Goal: Task Accomplishment & Management: Manage account settings

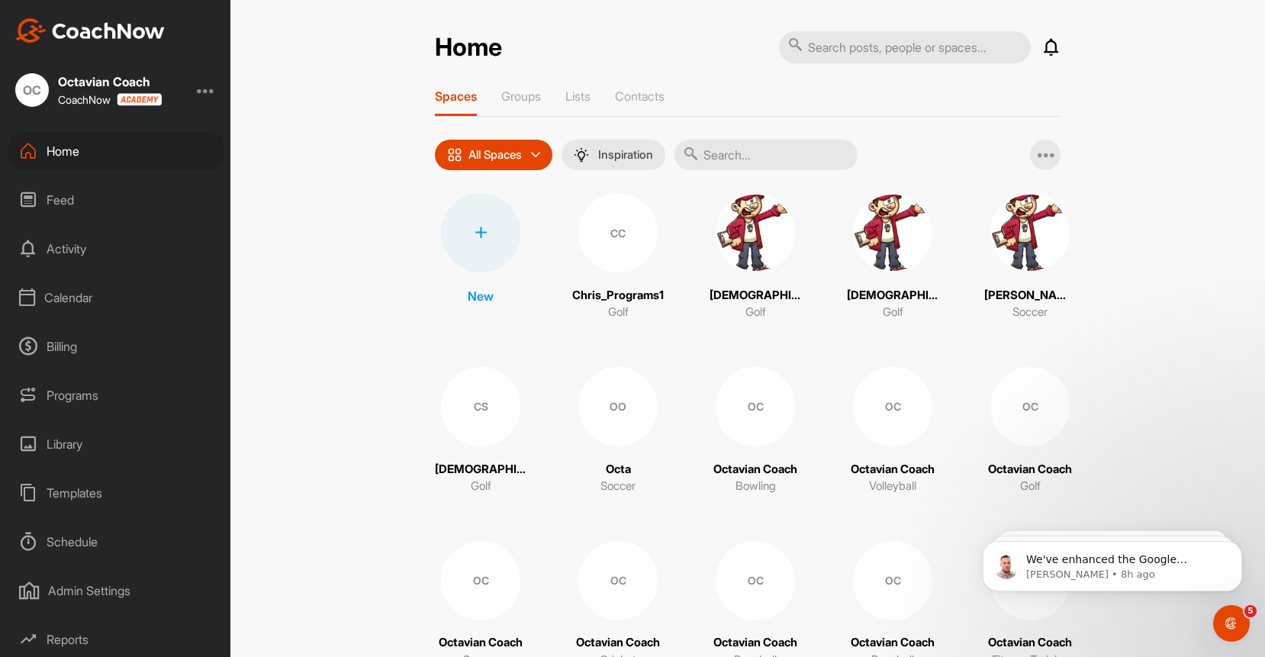
click at [73, 298] on div "Calendar" at bounding box center [115, 298] width 215 height 38
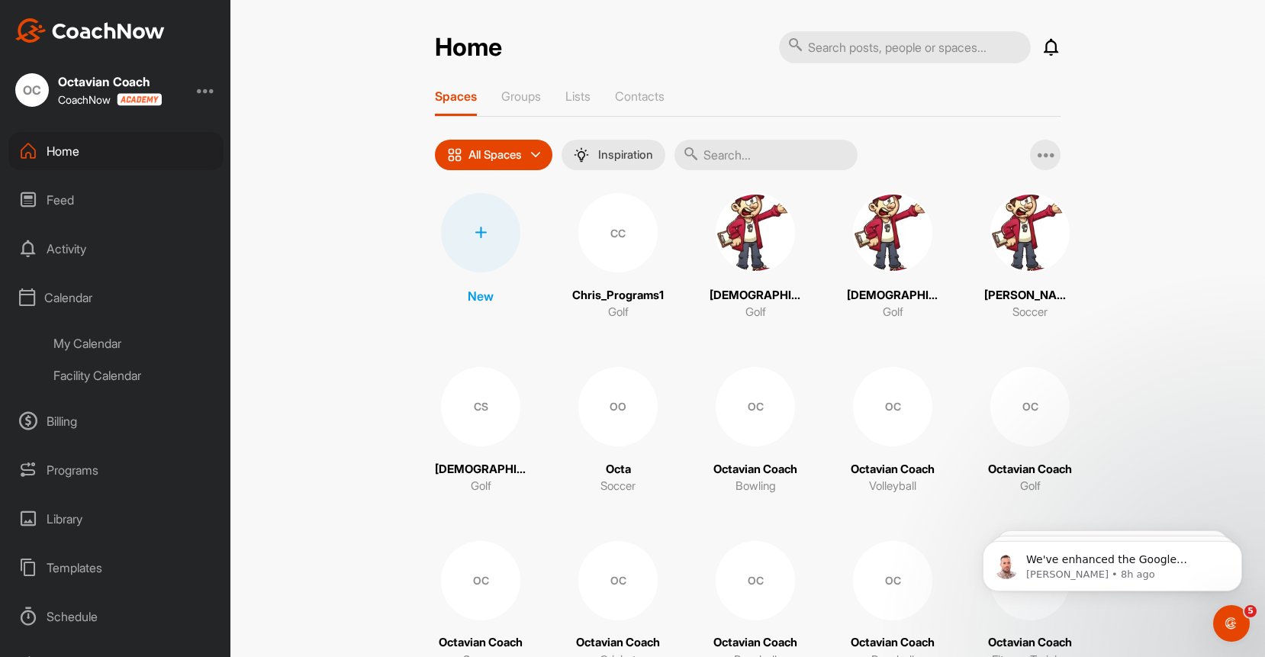
click at [113, 347] on div "My Calendar" at bounding box center [133, 343] width 181 height 32
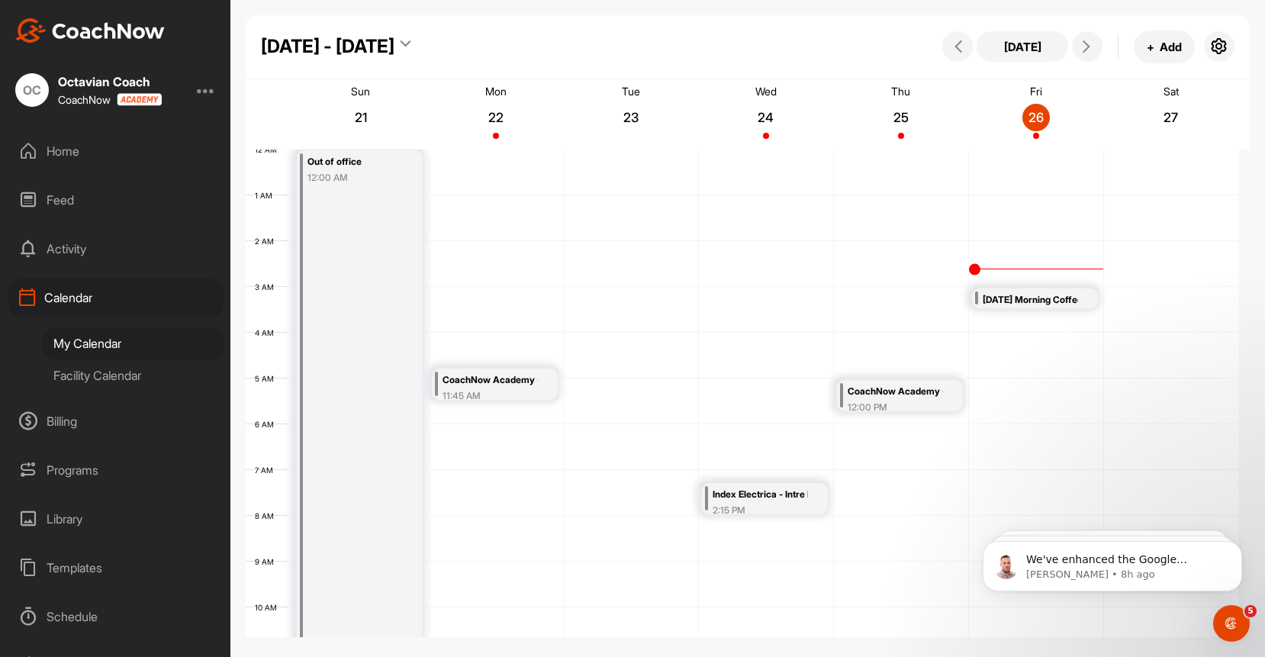
scroll to position [264, 0]
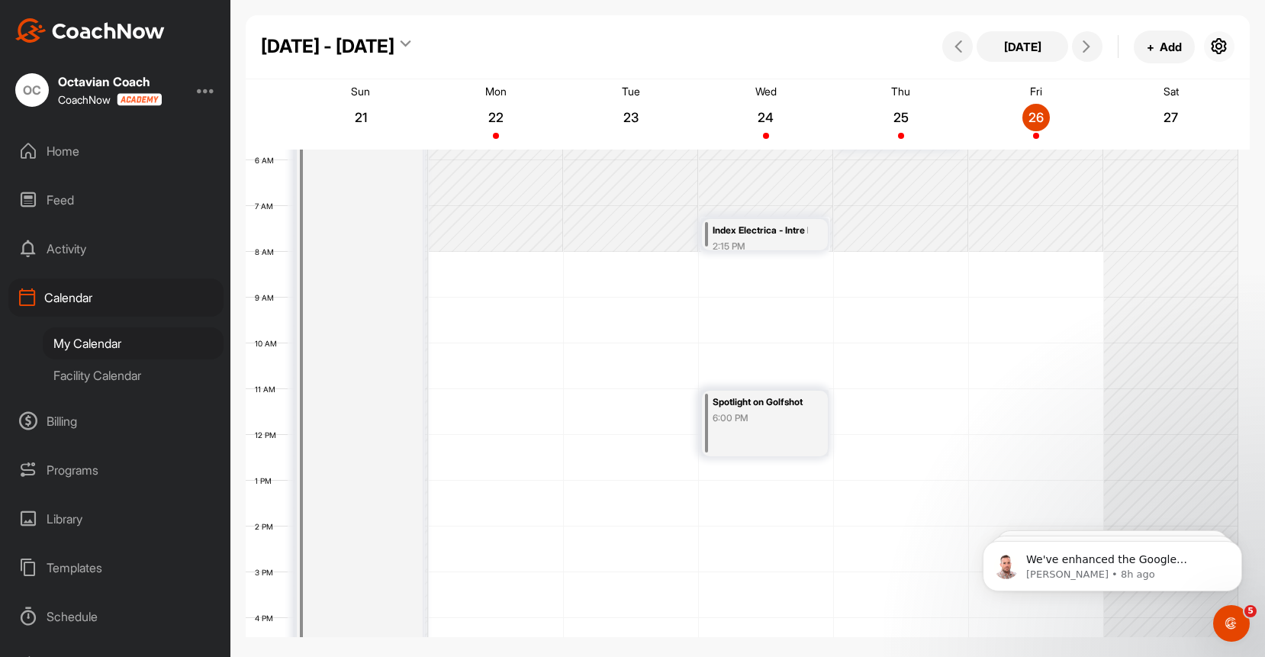
click at [1220, 44] on icon "button" at bounding box center [1219, 46] width 18 height 18
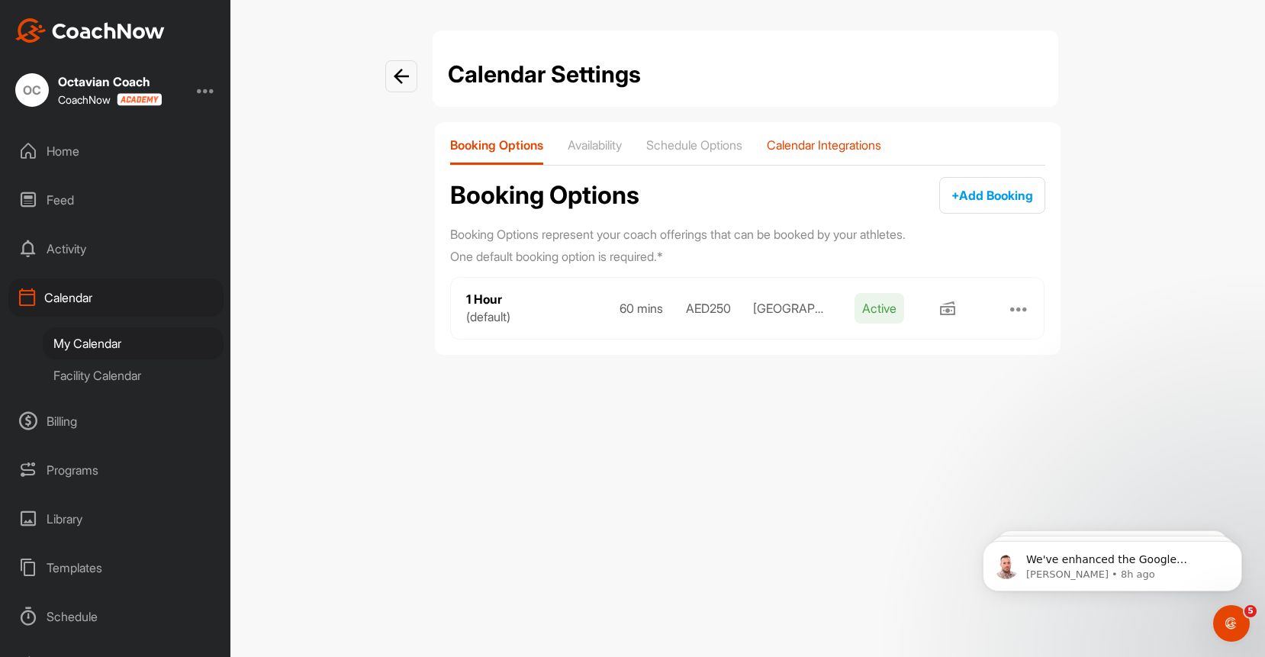
click at [825, 144] on p "Calendar Integrations" at bounding box center [824, 144] width 114 height 15
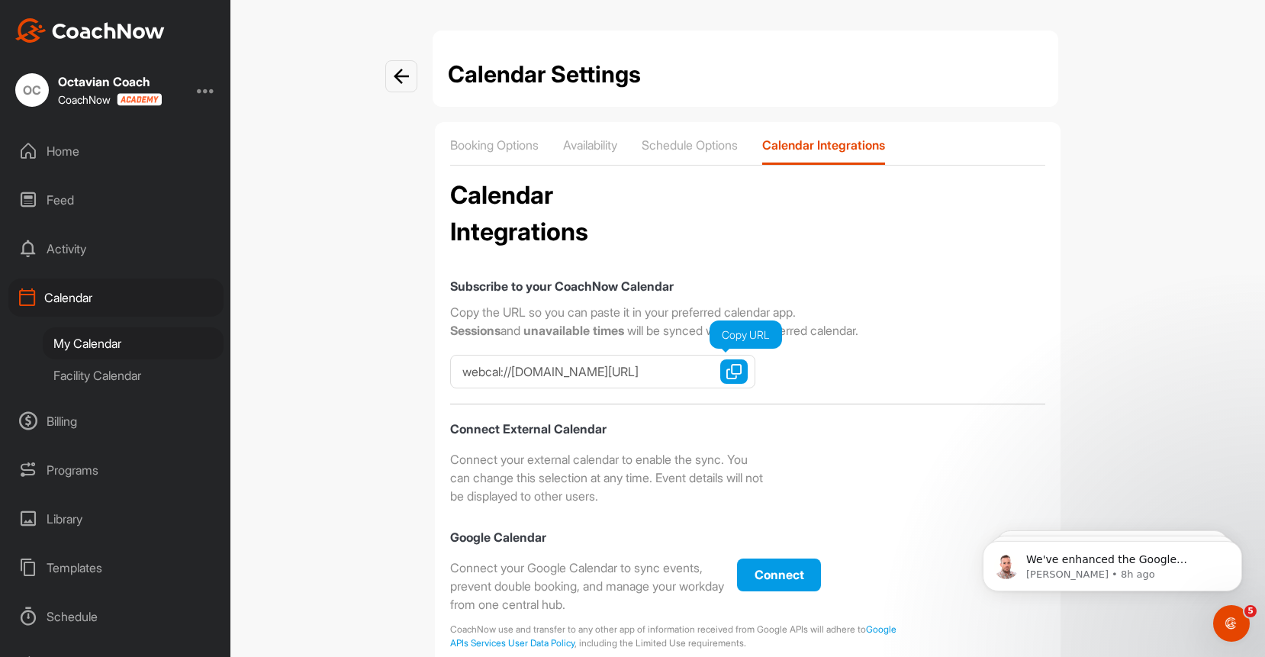
checkbox input "true"
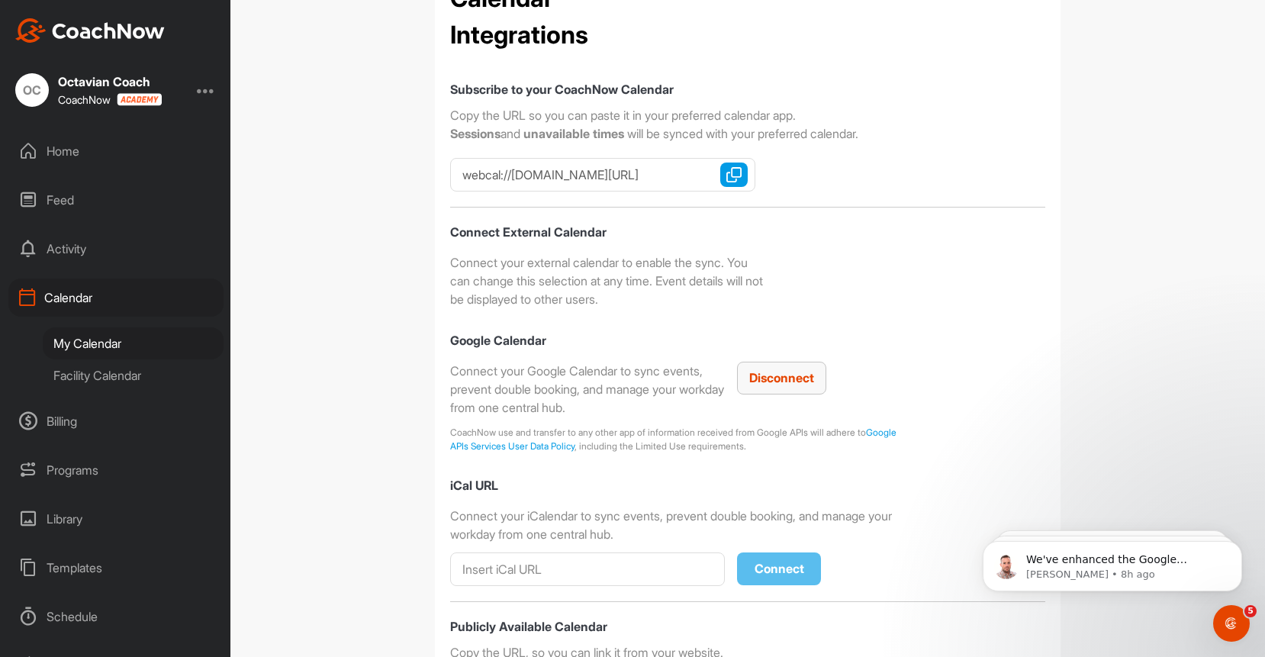
click at [782, 383] on span "Disconnect" at bounding box center [781, 377] width 65 height 15
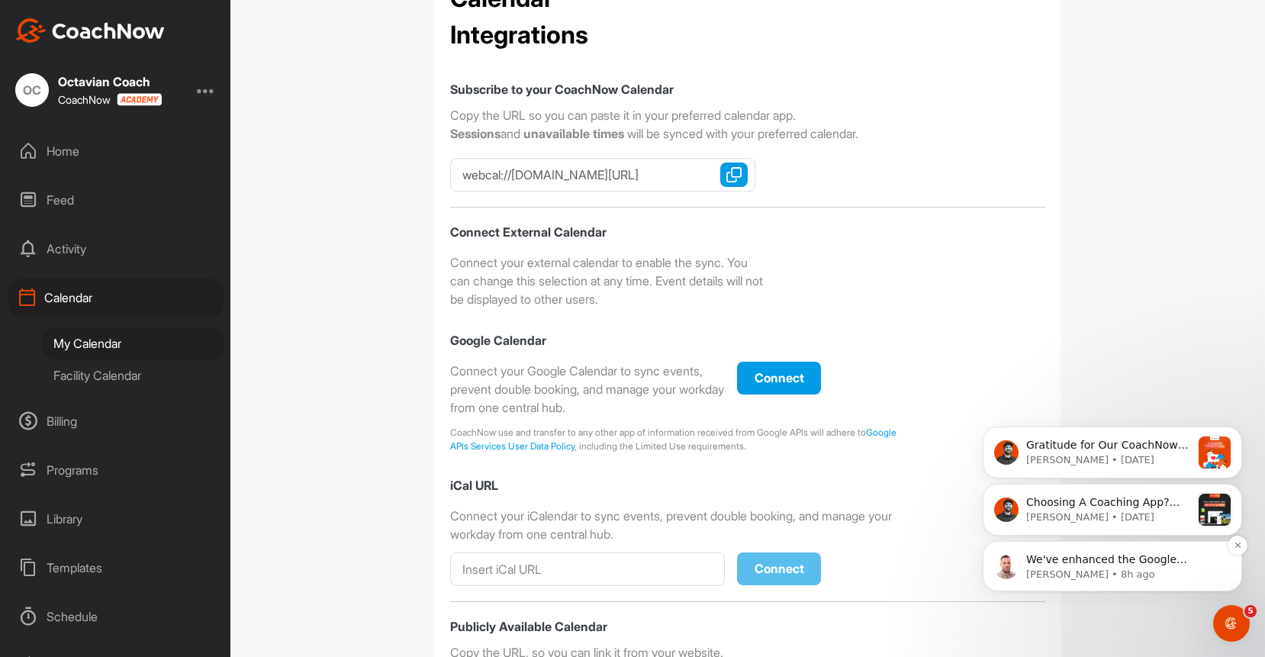
click at [1111, 575] on p "[PERSON_NAME] • 8h ago" at bounding box center [1124, 575] width 197 height 14
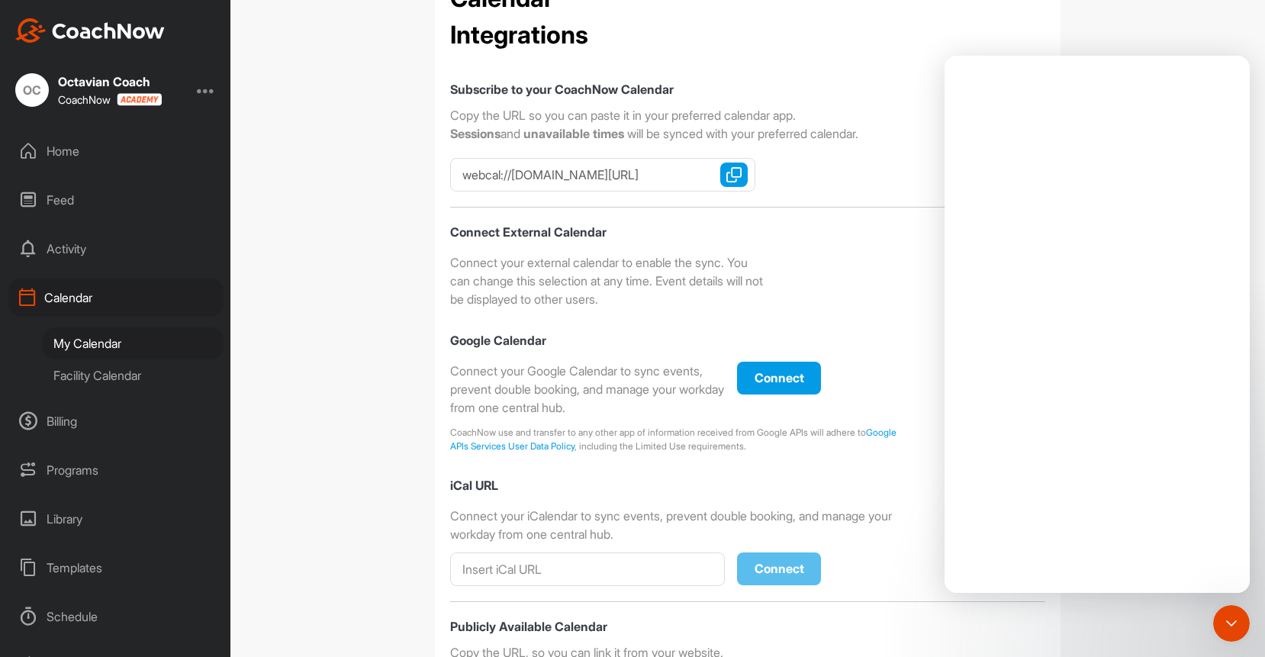
scroll to position [0, 0]
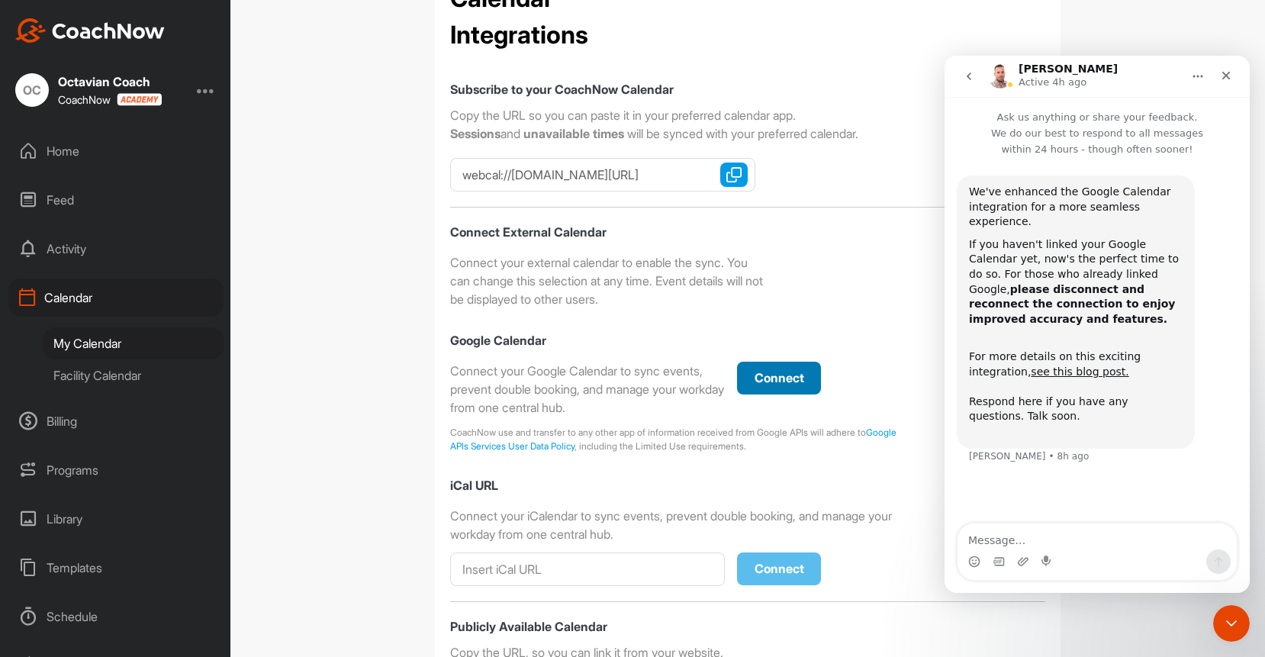
click at [783, 387] on button "Connect" at bounding box center [779, 378] width 84 height 33
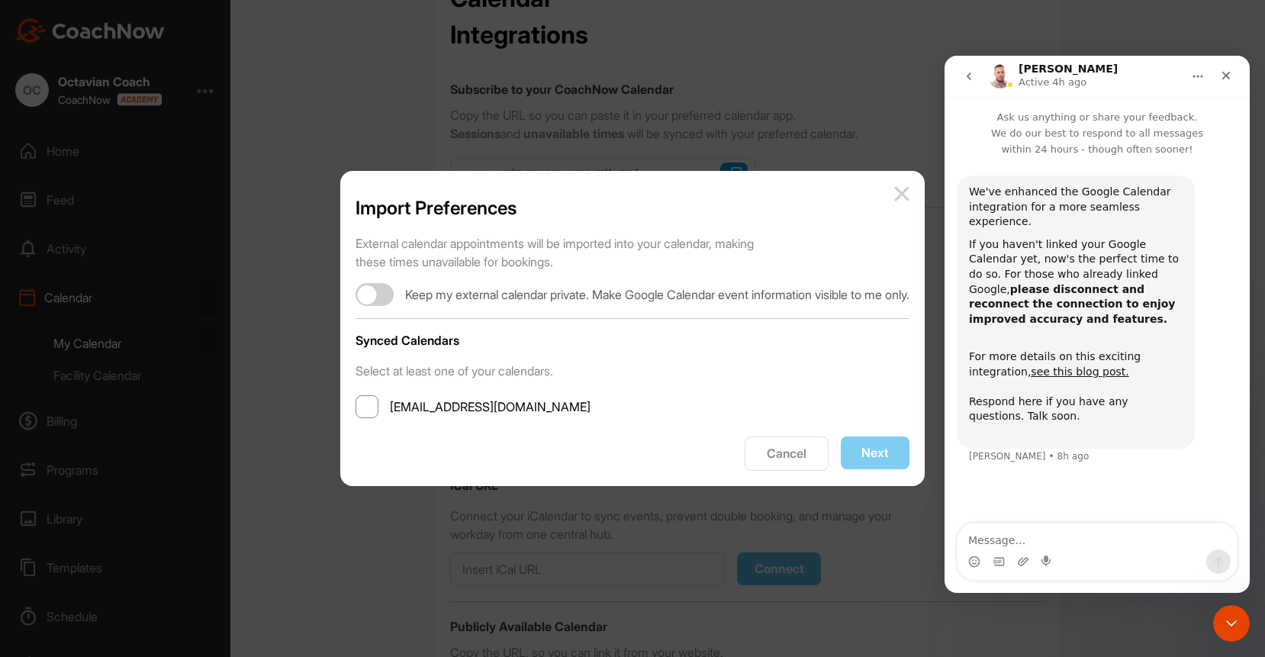
click at [358, 293] on div at bounding box center [367, 294] width 19 height 19
checkbox input "true"
click at [356, 403] on span at bounding box center [367, 406] width 23 height 23
click at [390, 407] on input "[EMAIL_ADDRESS][DOMAIN_NAME]" at bounding box center [390, 407] width 0 height 0
click at [875, 459] on button "Next" at bounding box center [875, 452] width 69 height 33
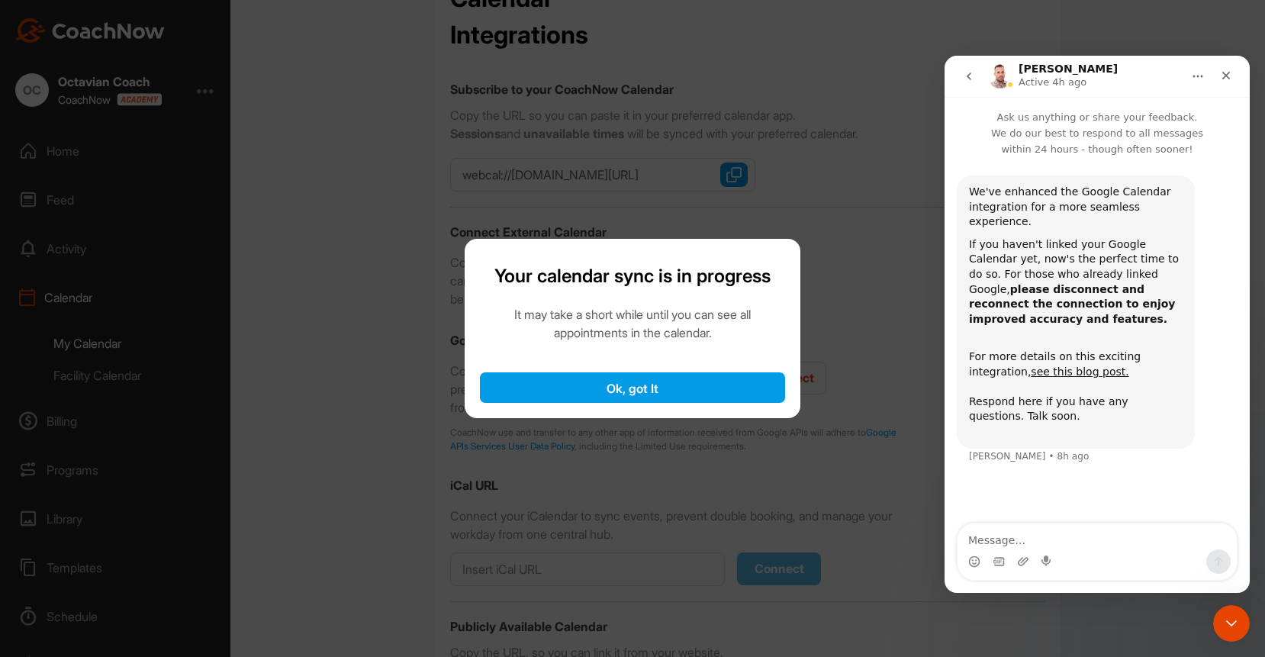
click at [675, 382] on button "Ok, got It" at bounding box center [632, 387] width 305 height 31
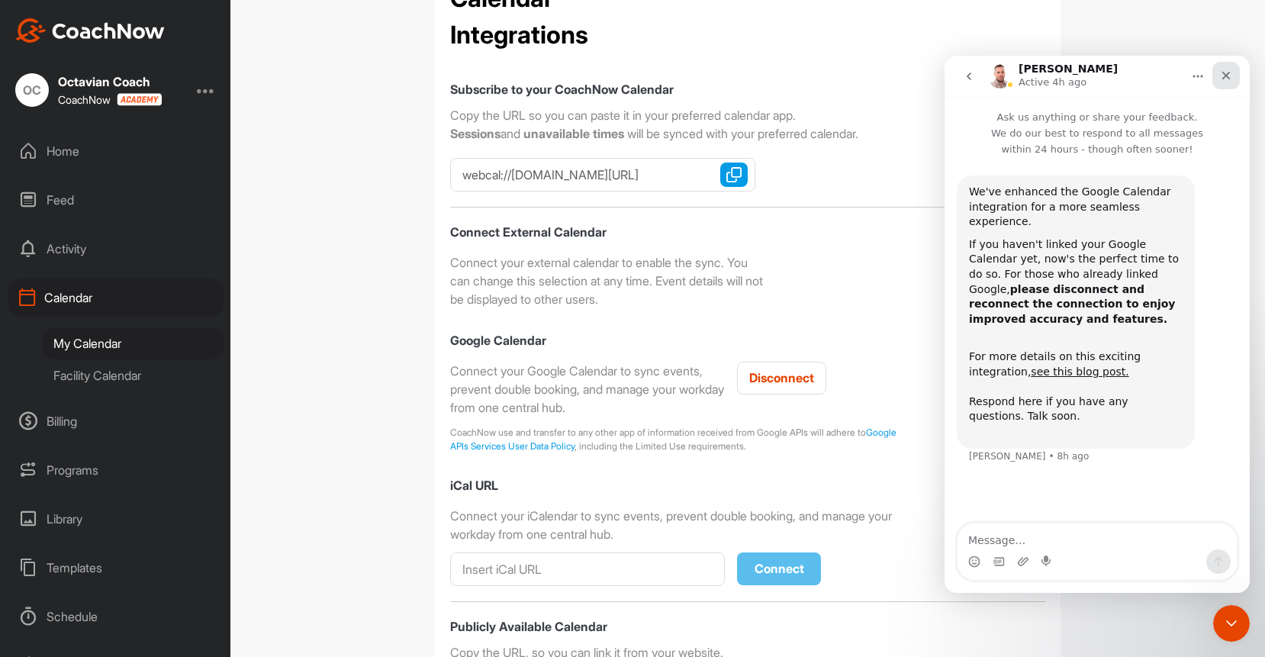
click at [1220, 76] on icon "Close" at bounding box center [1226, 75] width 12 height 12
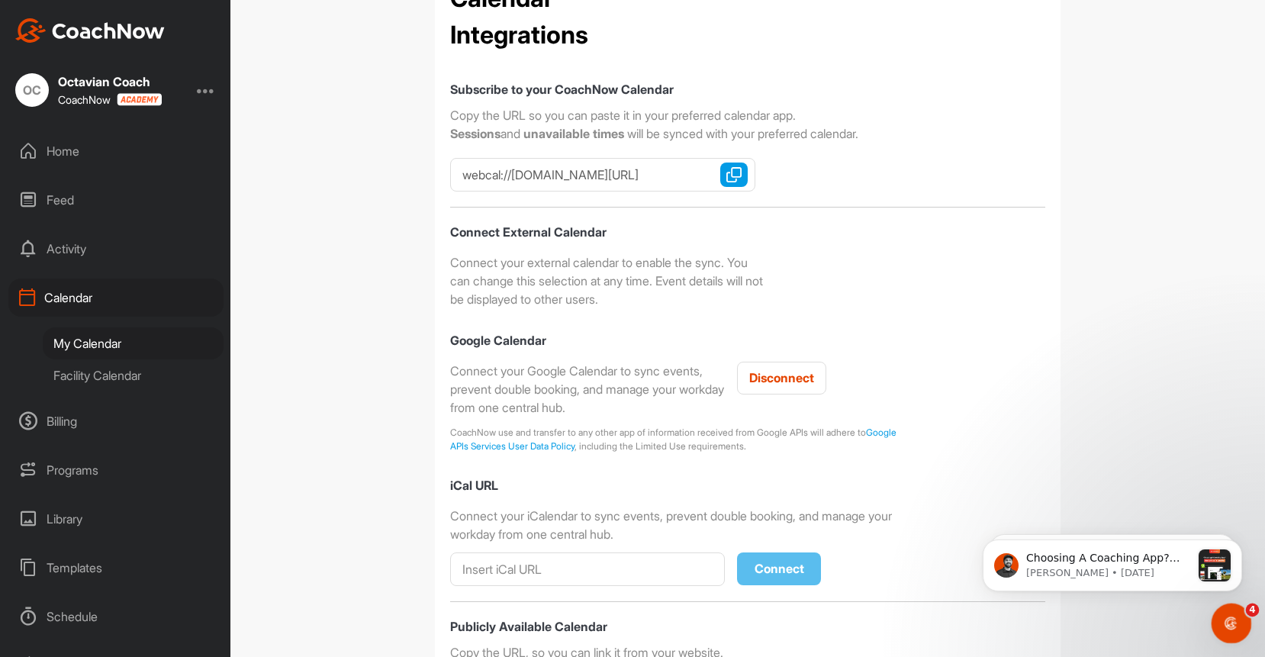
click at [1236, 630] on div "Open Intercom Messenger" at bounding box center [1229, 621] width 50 height 50
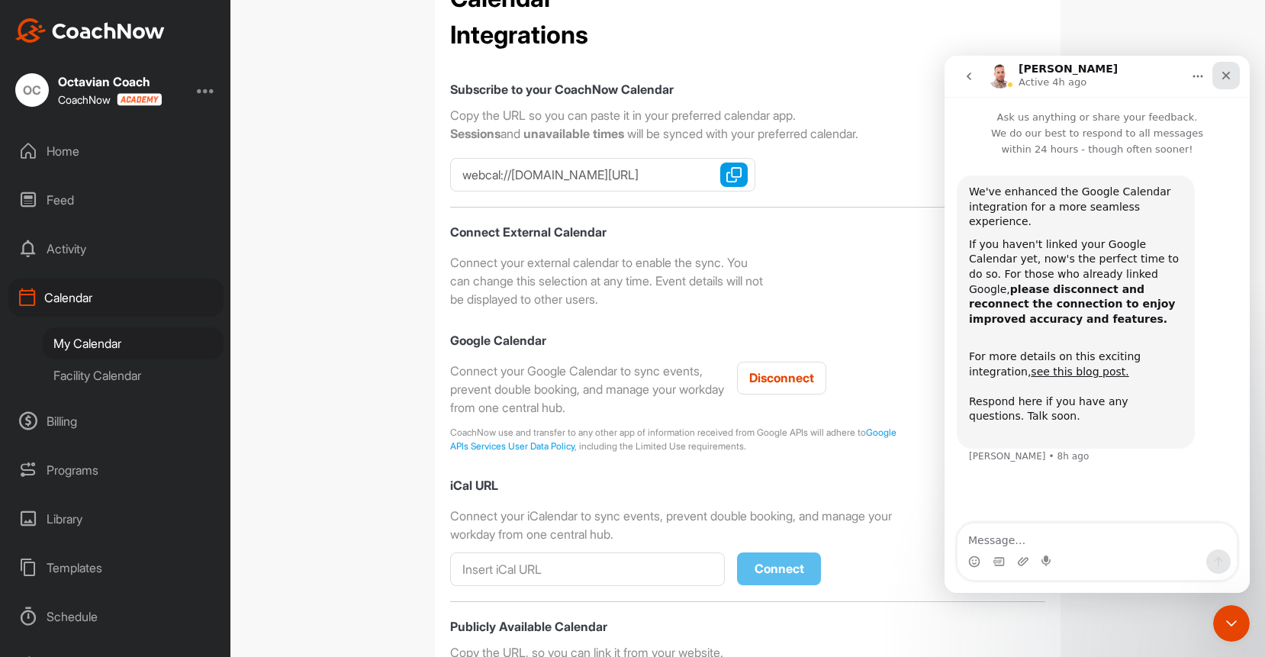
click at [1229, 71] on icon "Close" at bounding box center [1226, 75] width 12 height 12
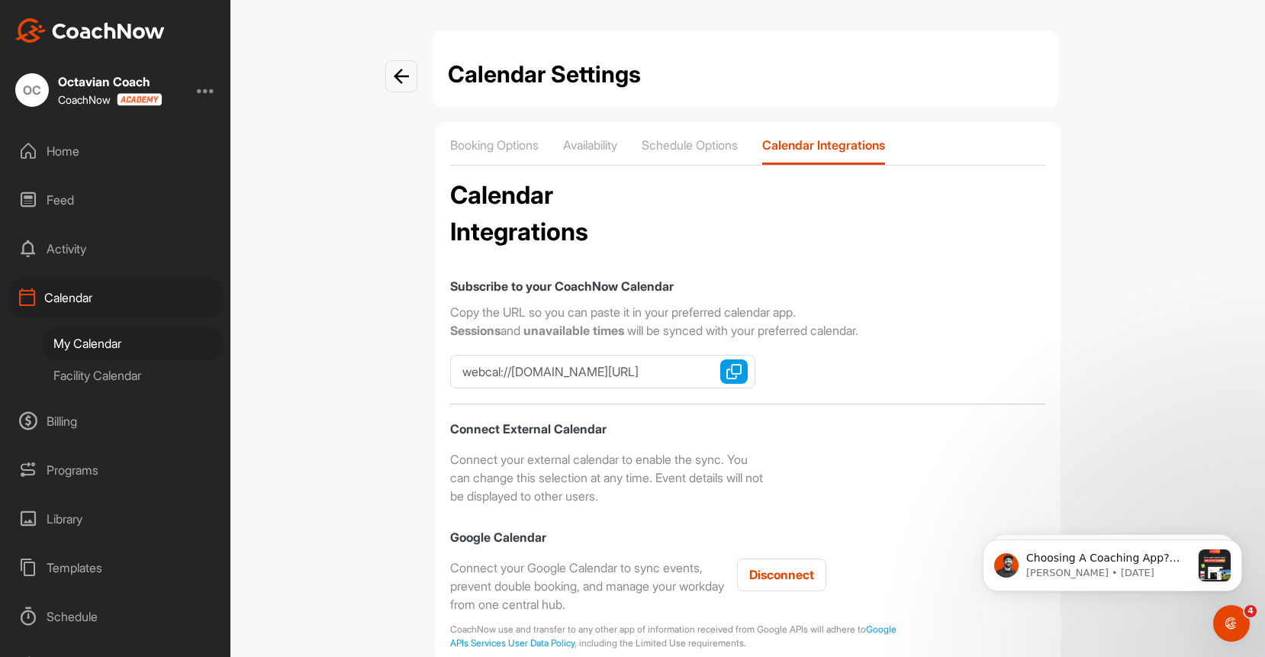
click at [111, 353] on div "My Calendar" at bounding box center [133, 343] width 181 height 32
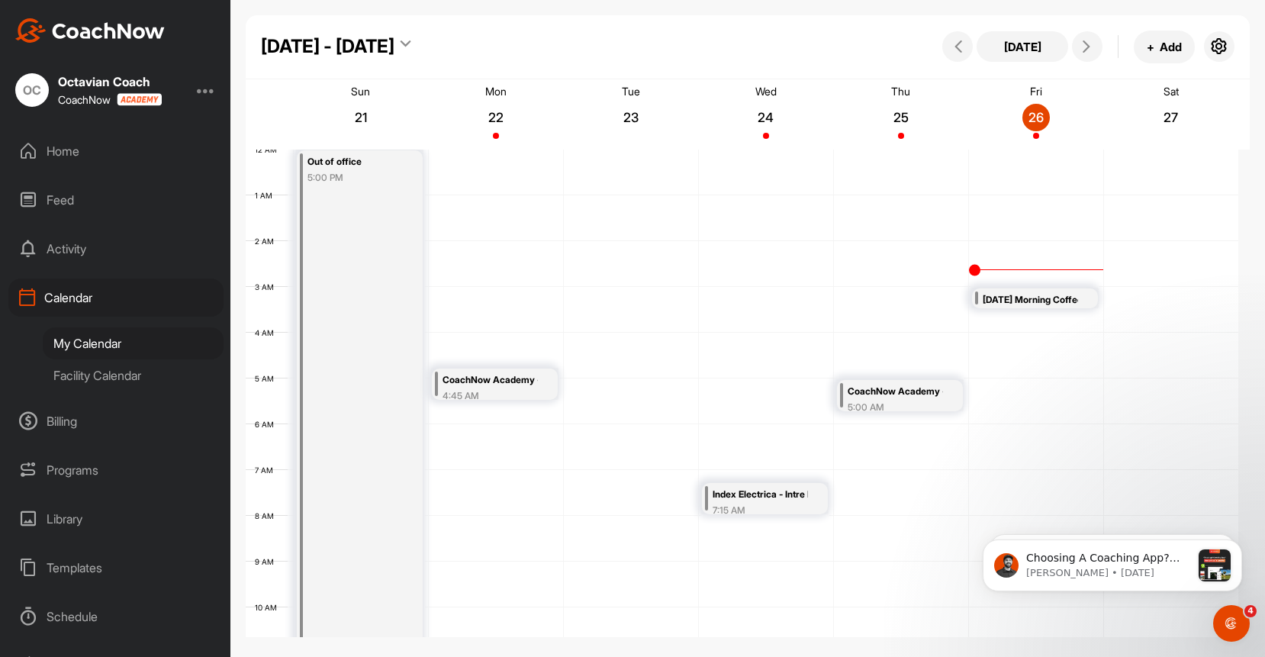
scroll to position [264, 0]
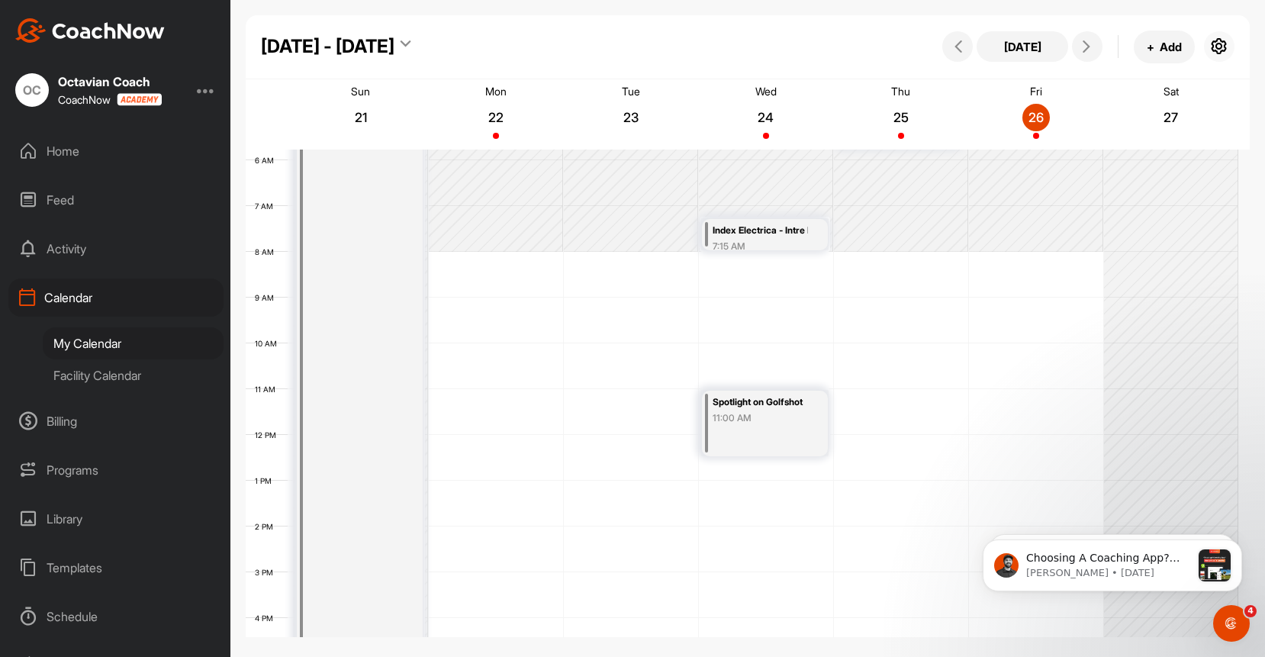
click at [1219, 39] on icon "button" at bounding box center [1219, 46] width 18 height 18
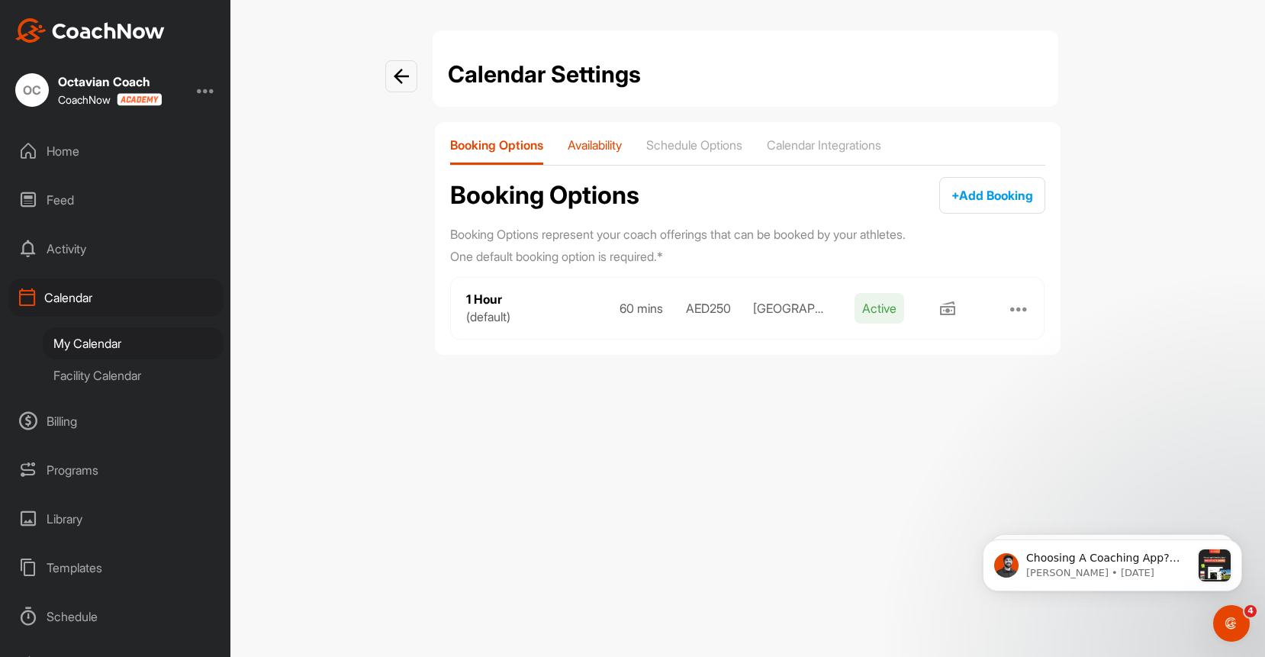
click at [622, 152] on p "Availability" at bounding box center [595, 144] width 54 height 15
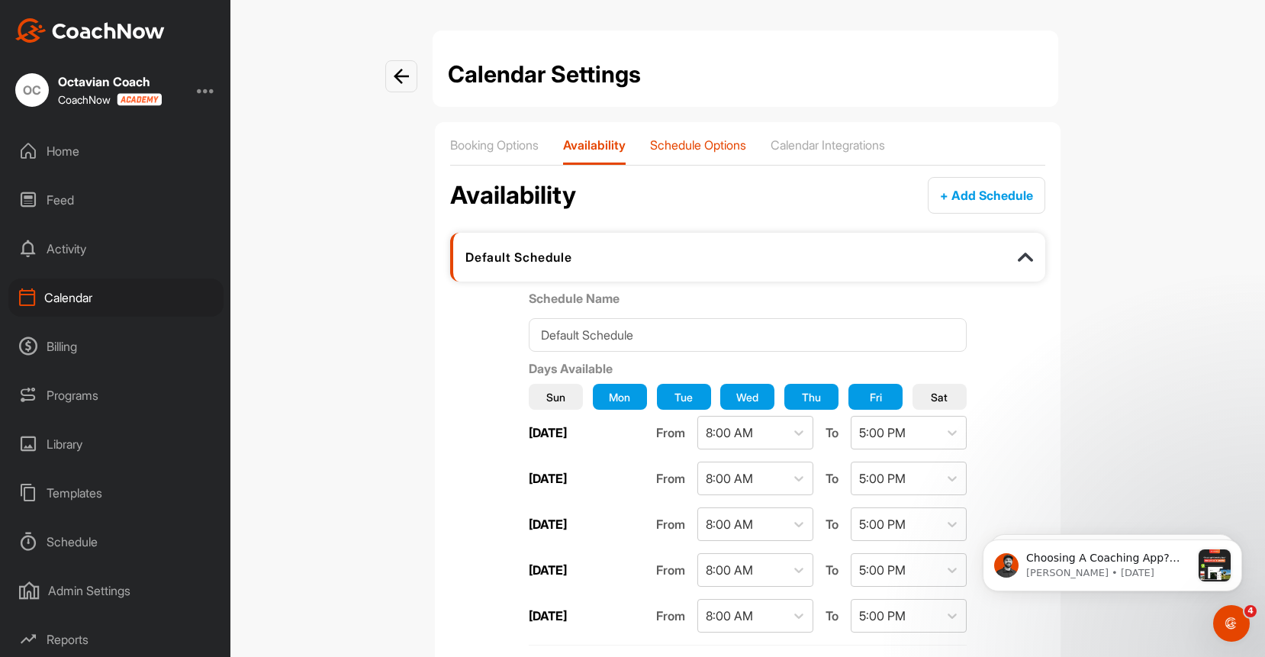
click at [726, 153] on div "Schedule Options" at bounding box center [698, 150] width 96 height 27
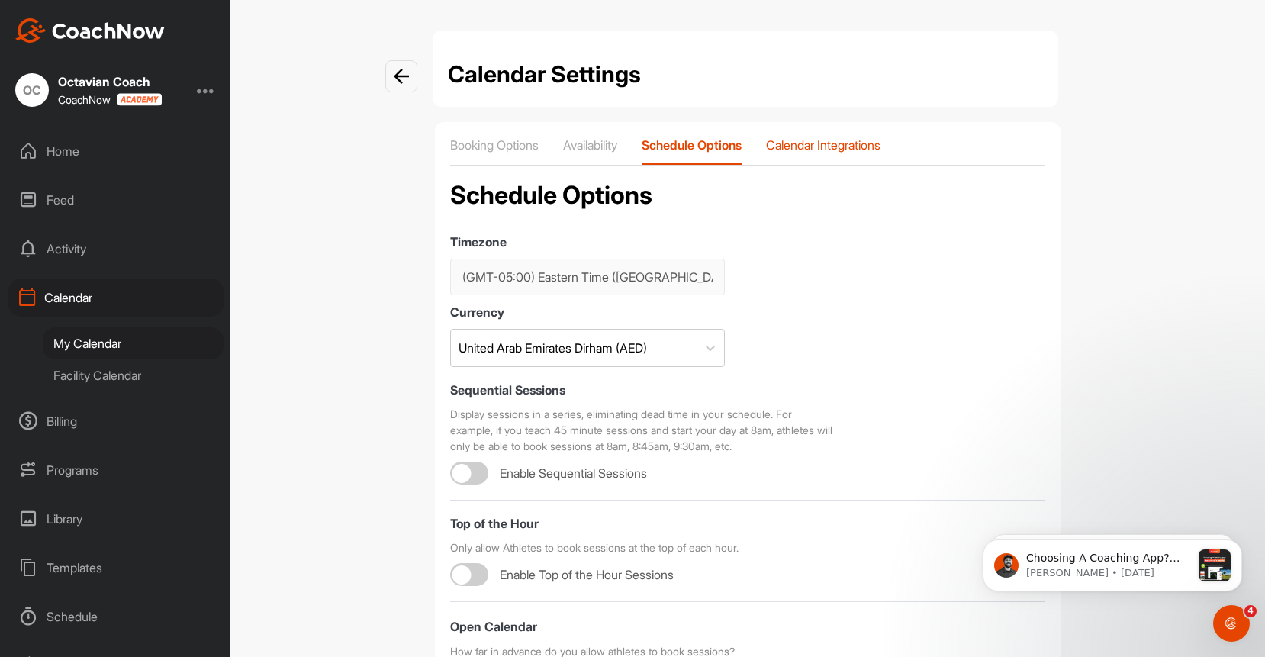
click at [858, 150] on p "Calendar Integrations" at bounding box center [823, 144] width 114 height 15
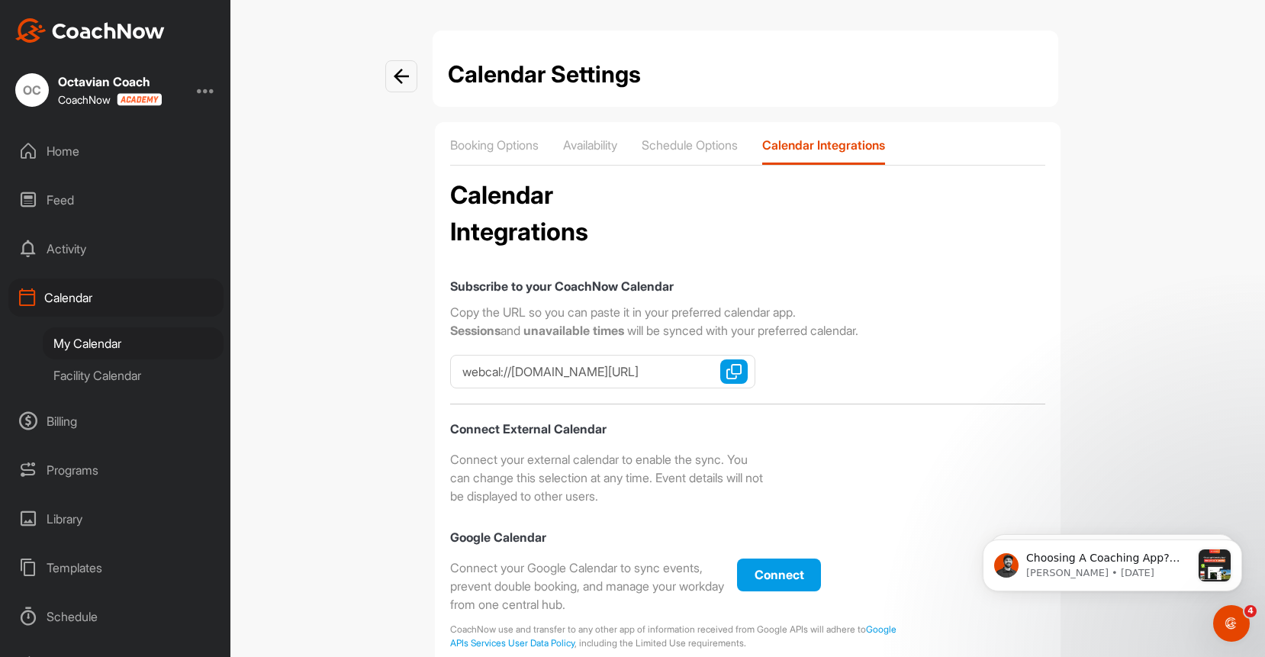
checkbox input "true"
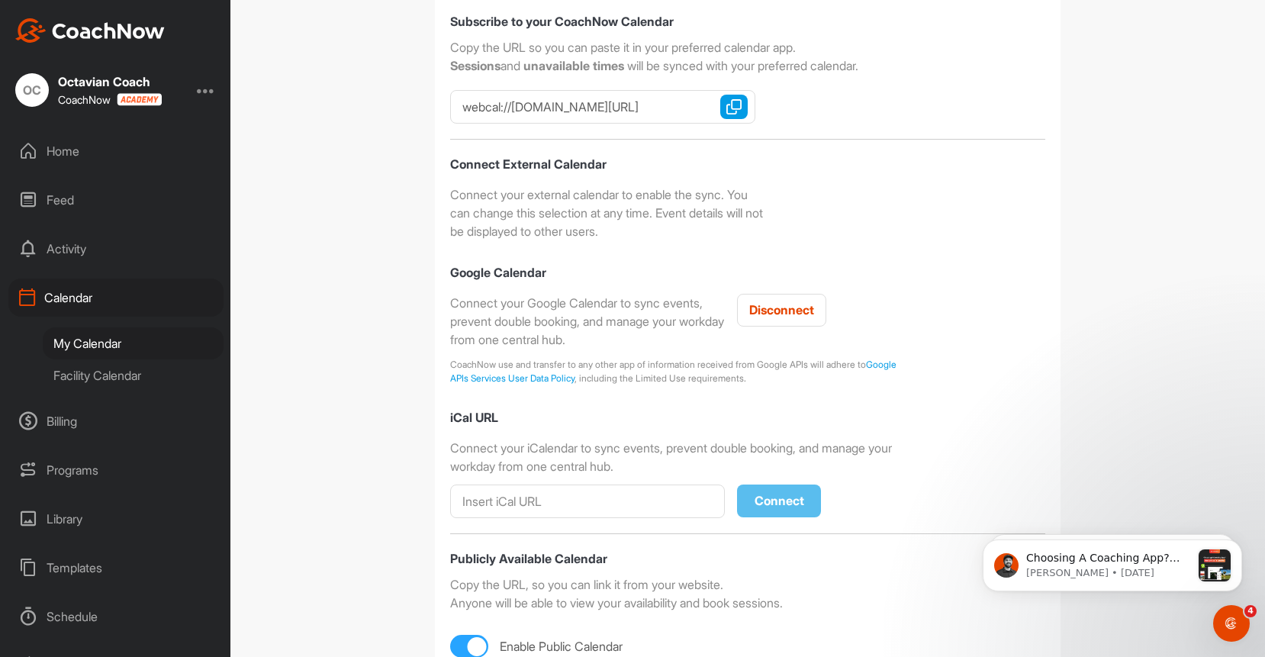
scroll to position [365, 0]
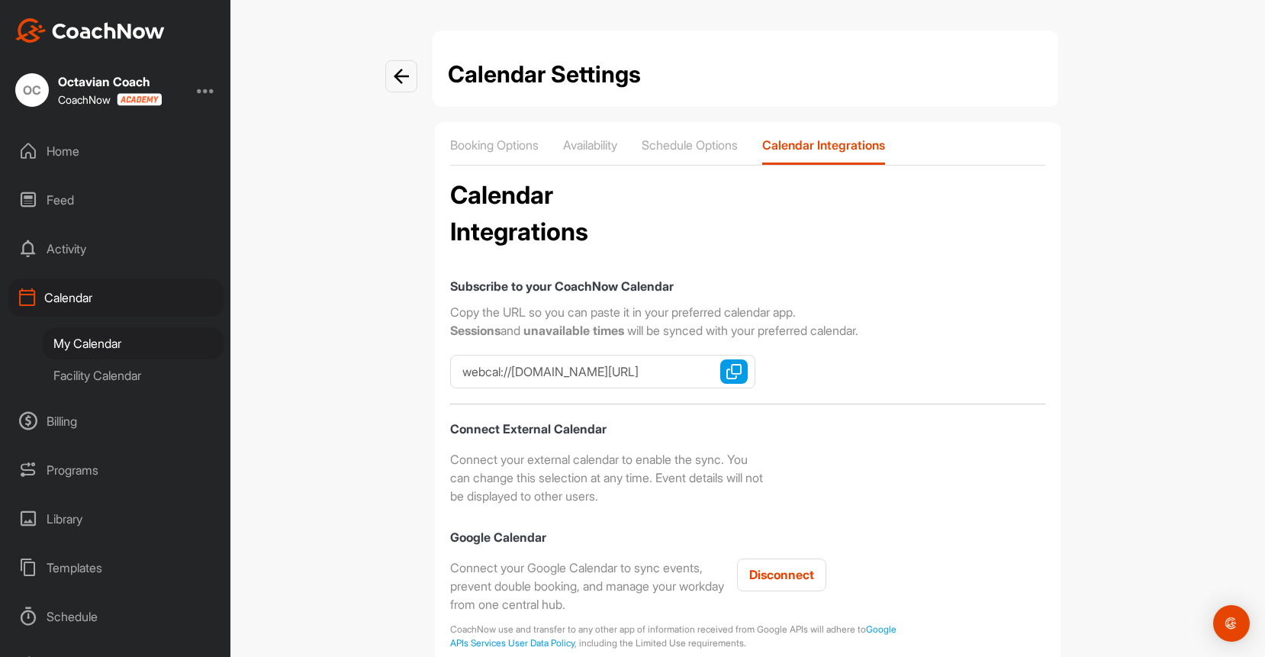
scroll to position [365, 0]
